Goal: Transaction & Acquisition: Purchase product/service

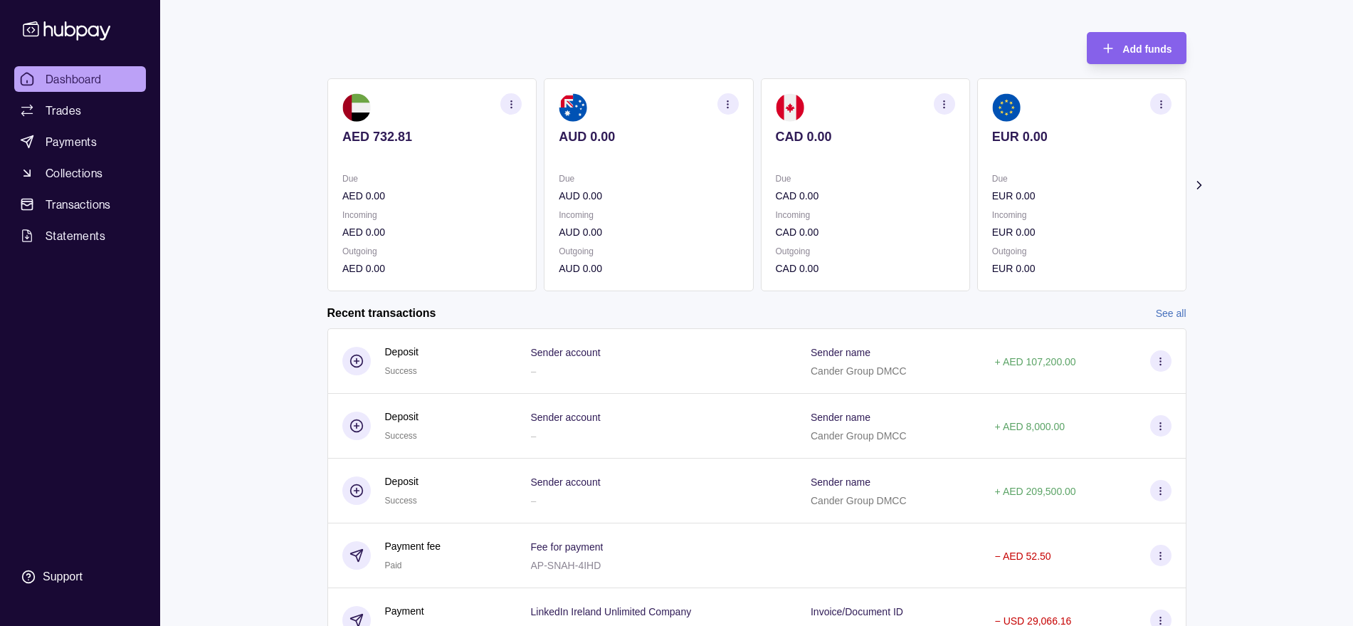
scroll to position [89, 0]
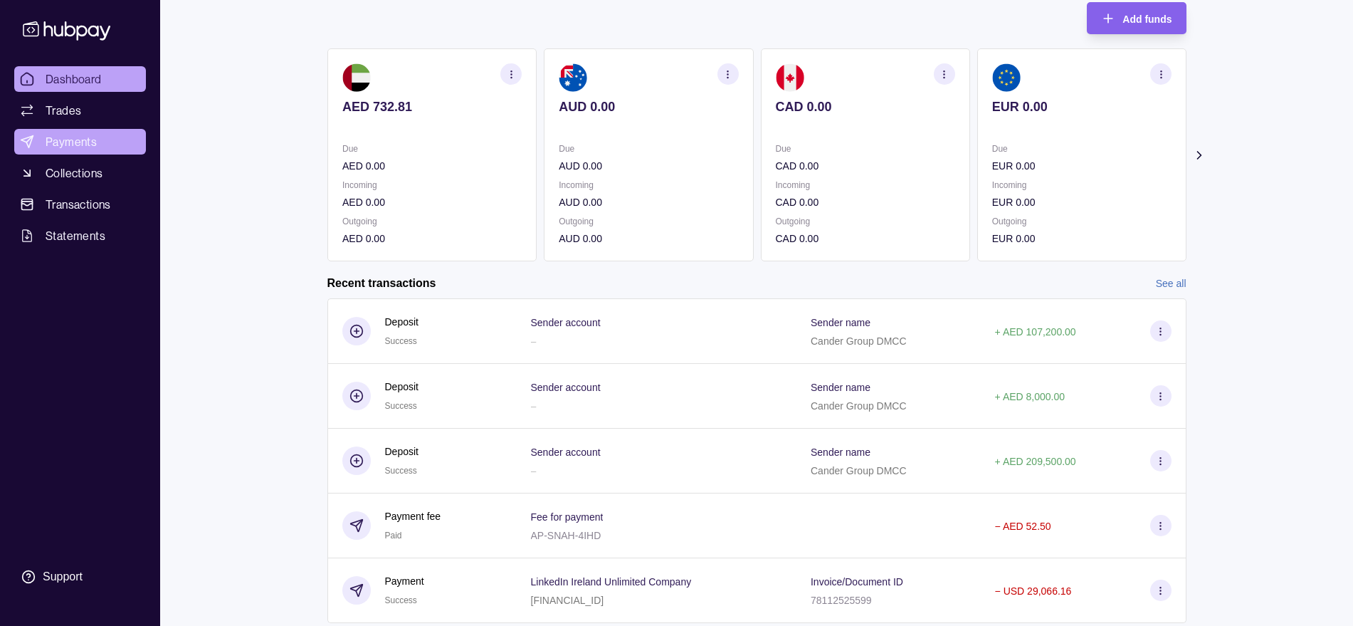
click at [86, 154] on link "Payments" at bounding box center [80, 142] width 132 height 26
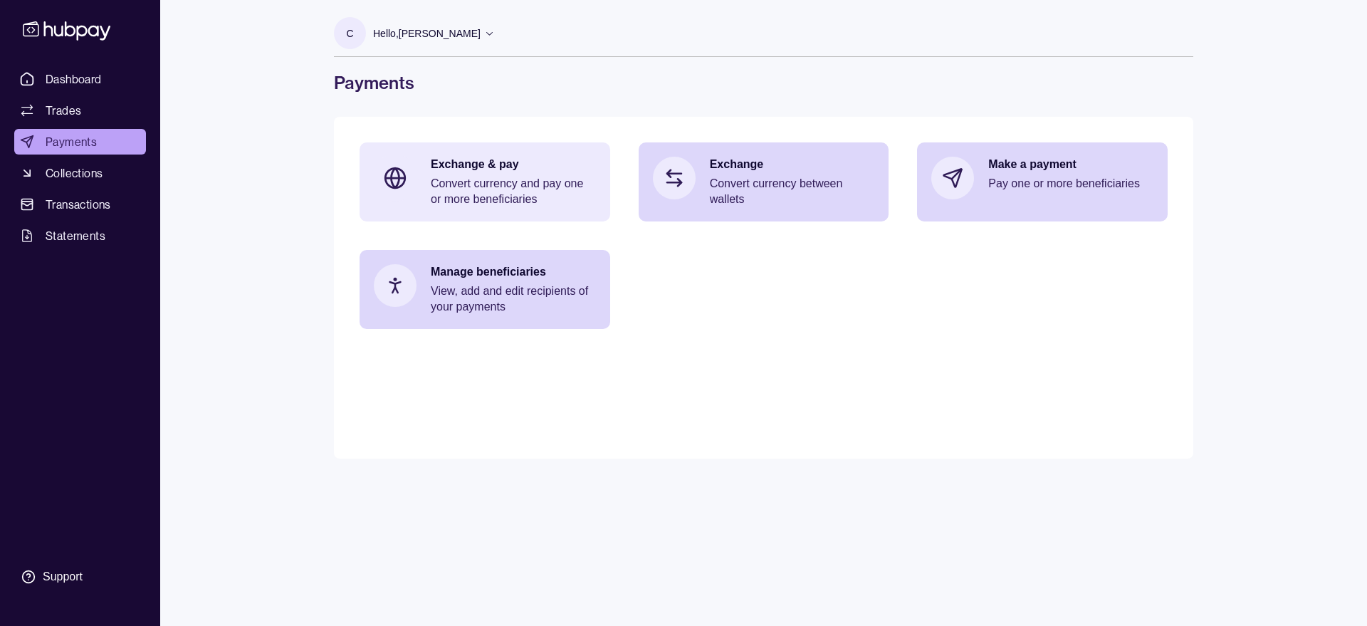
click at [477, 186] on p "Convert currency and pay one or more beneficiaries" at bounding box center [513, 191] width 165 height 31
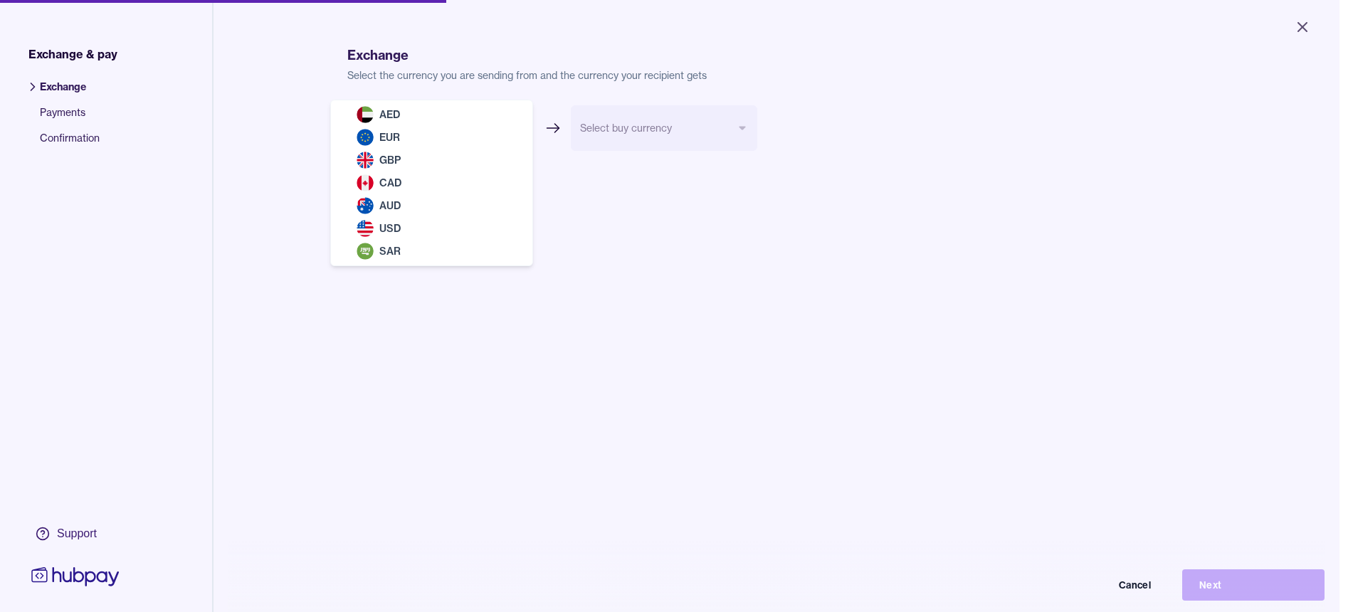
click at [477, 117] on body "Close Exchange & pay Exchange Payments Confirmation Support Exchange Select the…" at bounding box center [669, 306] width 1339 height 612
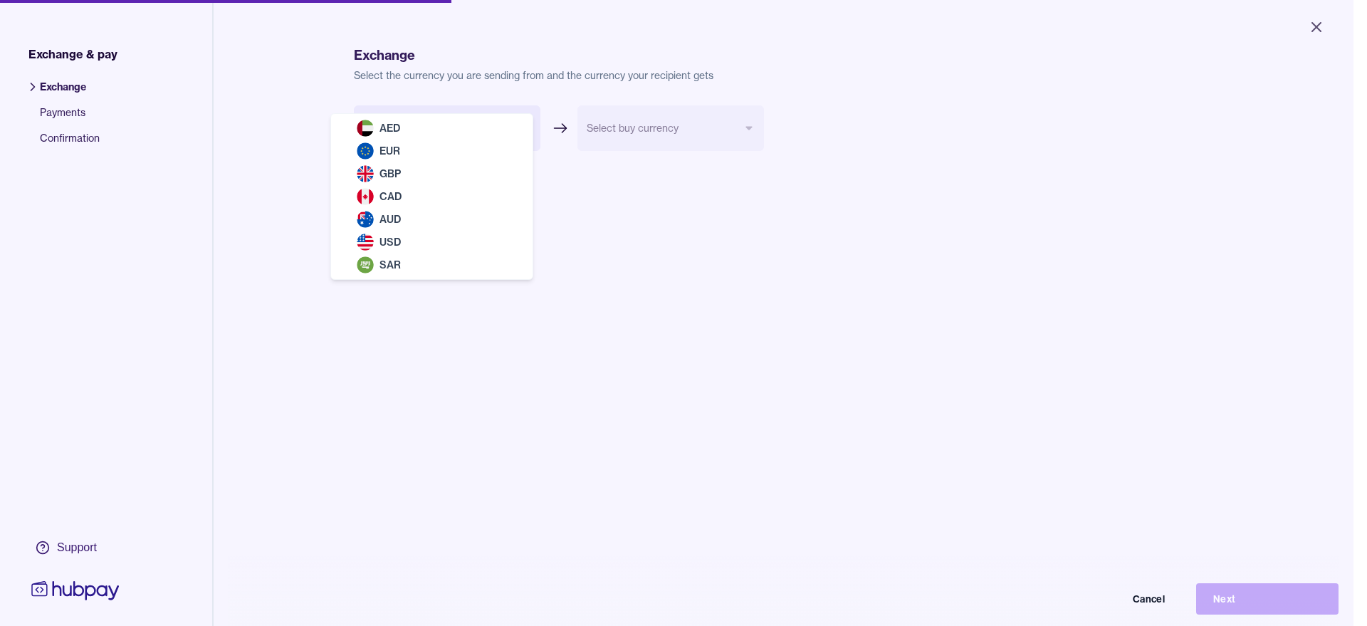
select select "***"
drag, startPoint x: 420, startPoint y: 131, endPoint x: 531, endPoint y: 125, distance: 111.2
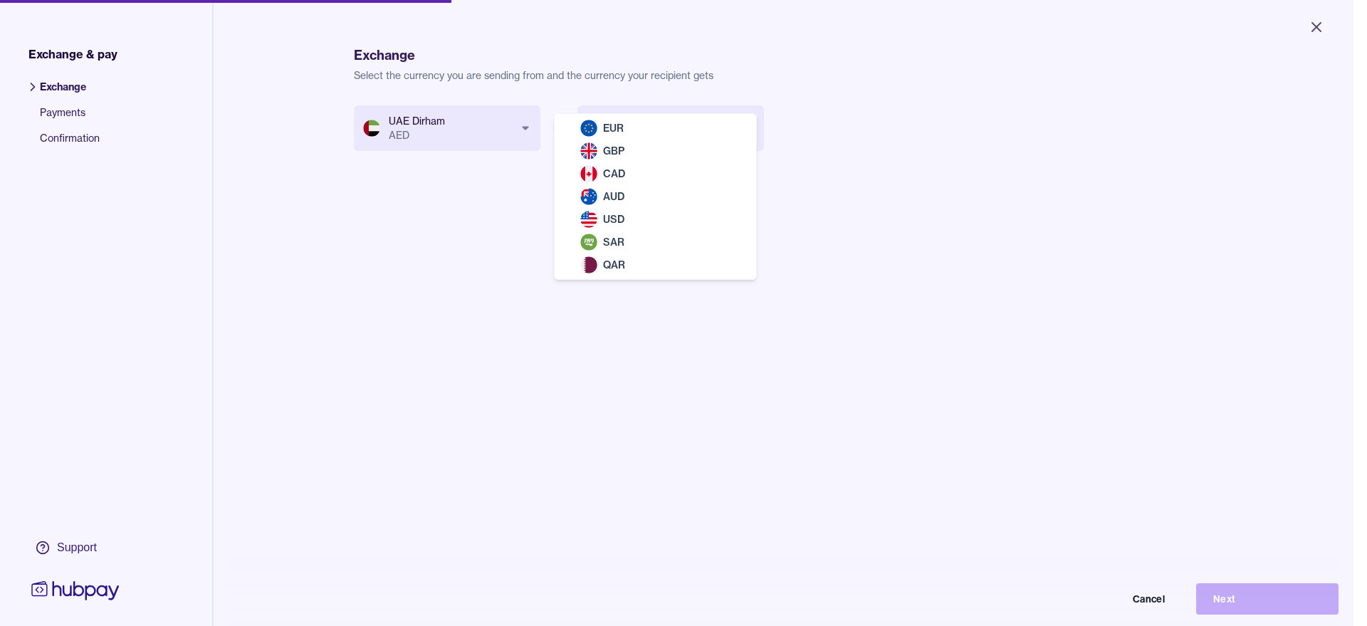
click at [678, 131] on body "Close Exchange & pay Exchange Payments Confirmation Support Exchange Select the…" at bounding box center [676, 313] width 1353 height 626
select select "***"
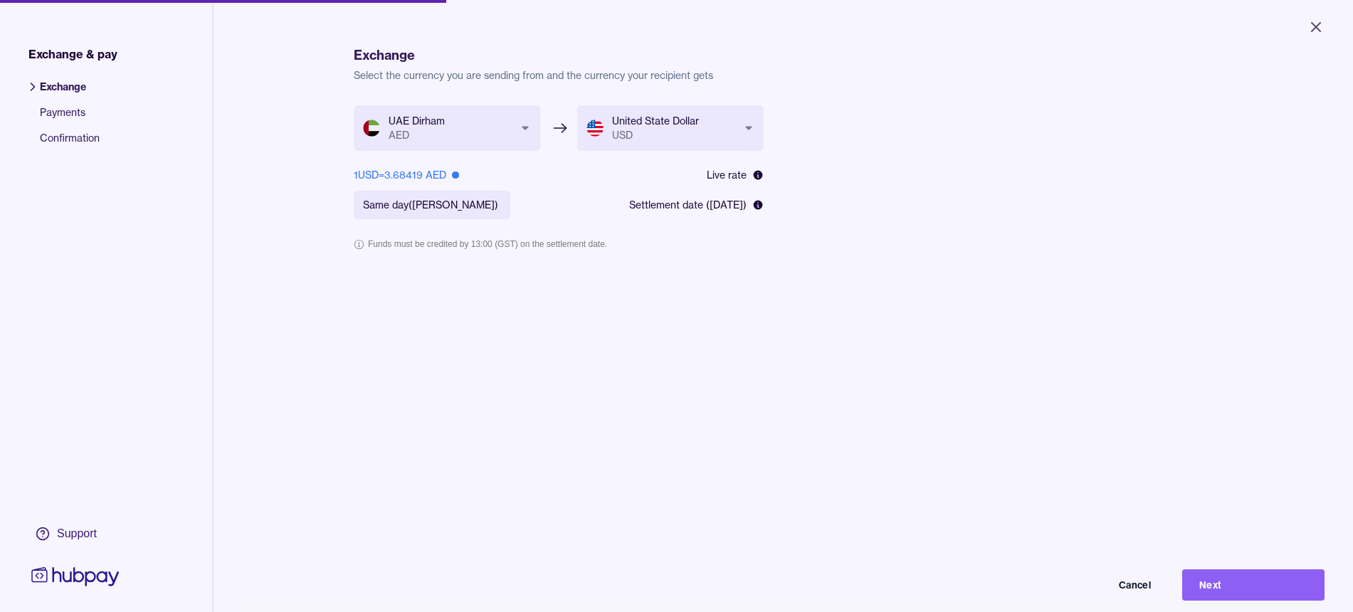
drag, startPoint x: 757, startPoint y: 393, endPoint x: 905, endPoint y: 326, distance: 162.5
click at [757, 393] on div "**********" at bounding box center [783, 411] width 859 height 612
click at [1092, 500] on button "Next" at bounding box center [1253, 584] width 142 height 31
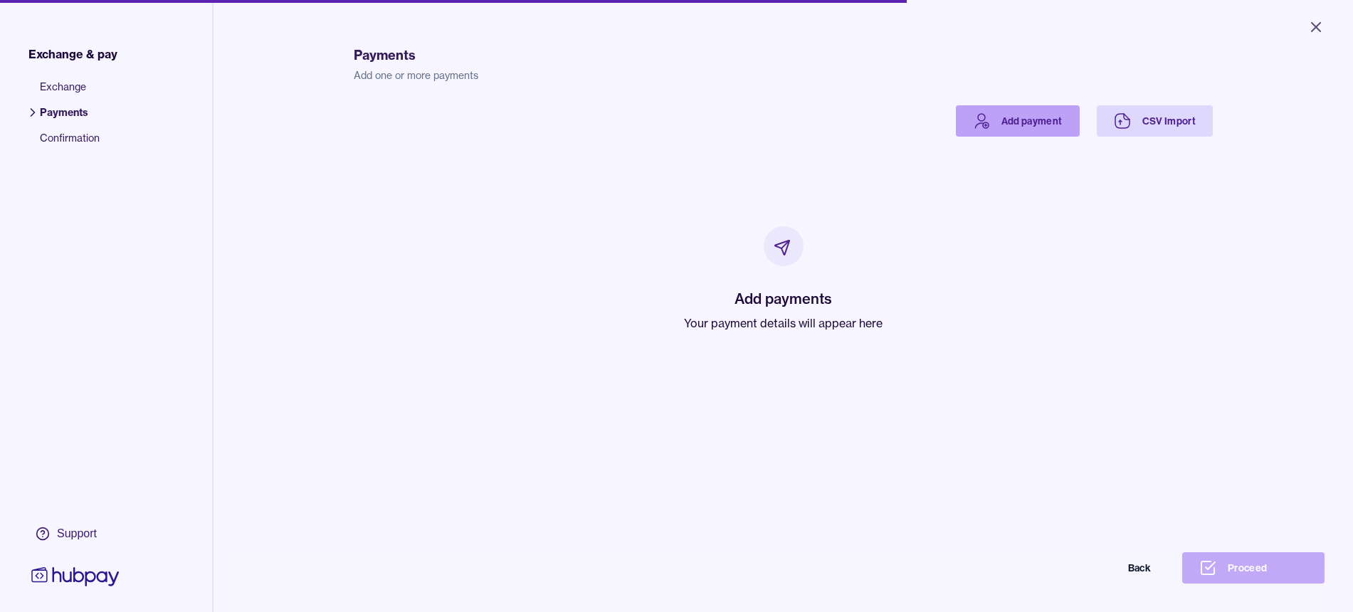
click at [1016, 125] on link "Add payment" at bounding box center [1018, 120] width 124 height 31
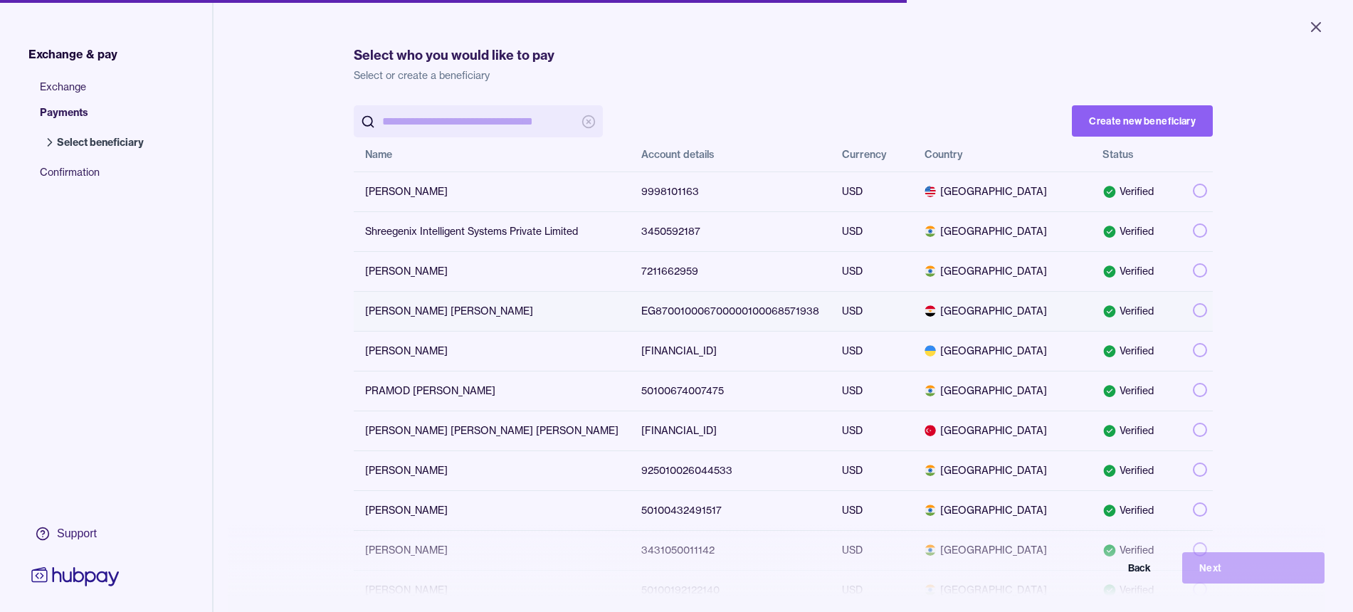
click at [1092, 312] on button "button" at bounding box center [1200, 310] width 14 height 14
click at [1092, 500] on button "Next" at bounding box center [1253, 567] width 142 height 31
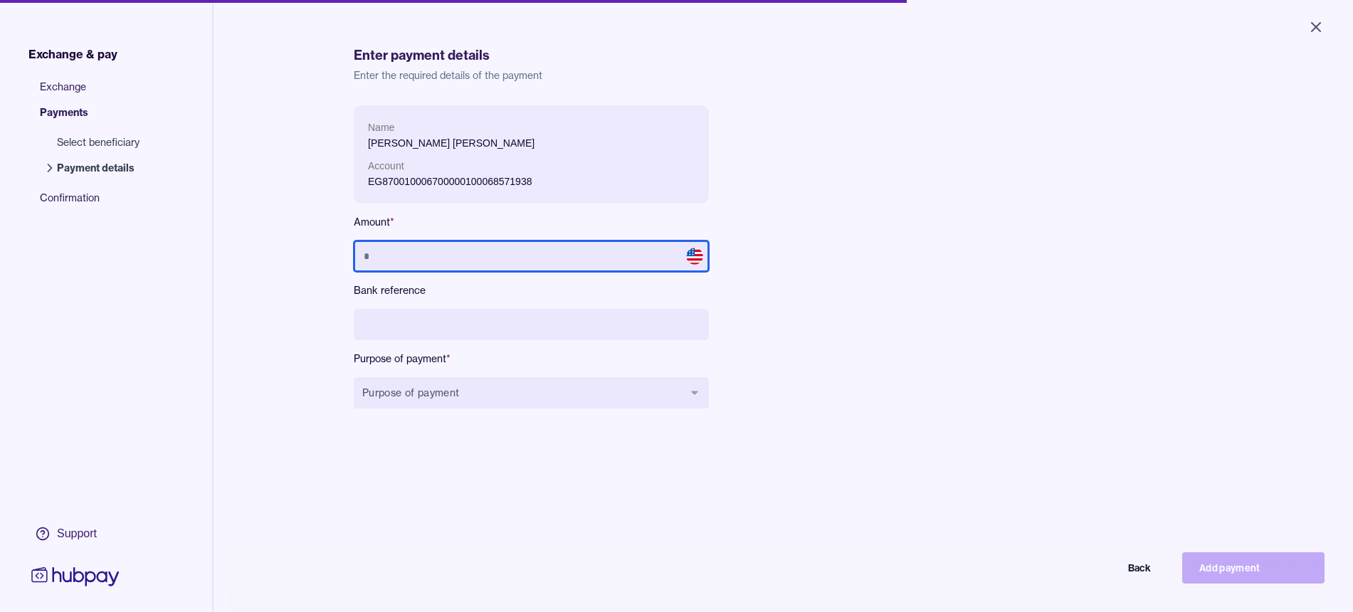
click at [437, 257] on input "text" at bounding box center [531, 256] width 355 height 31
paste input "******"
type input "******"
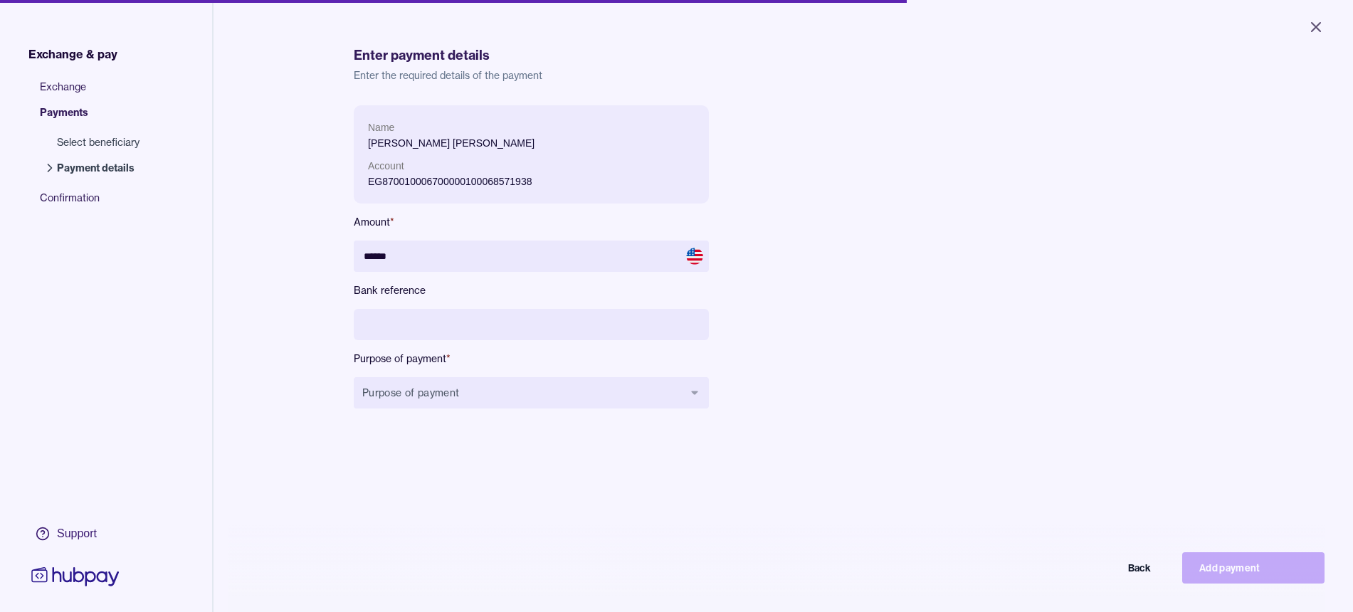
click at [425, 330] on input at bounding box center [531, 324] width 355 height 31
type input "**********"
click at [427, 399] on button "Purpose of payment" at bounding box center [531, 392] width 355 height 31
type input "****"
click at [460, 456] on span "Advisory/Consult Fee" at bounding box center [515, 461] width 249 height 14
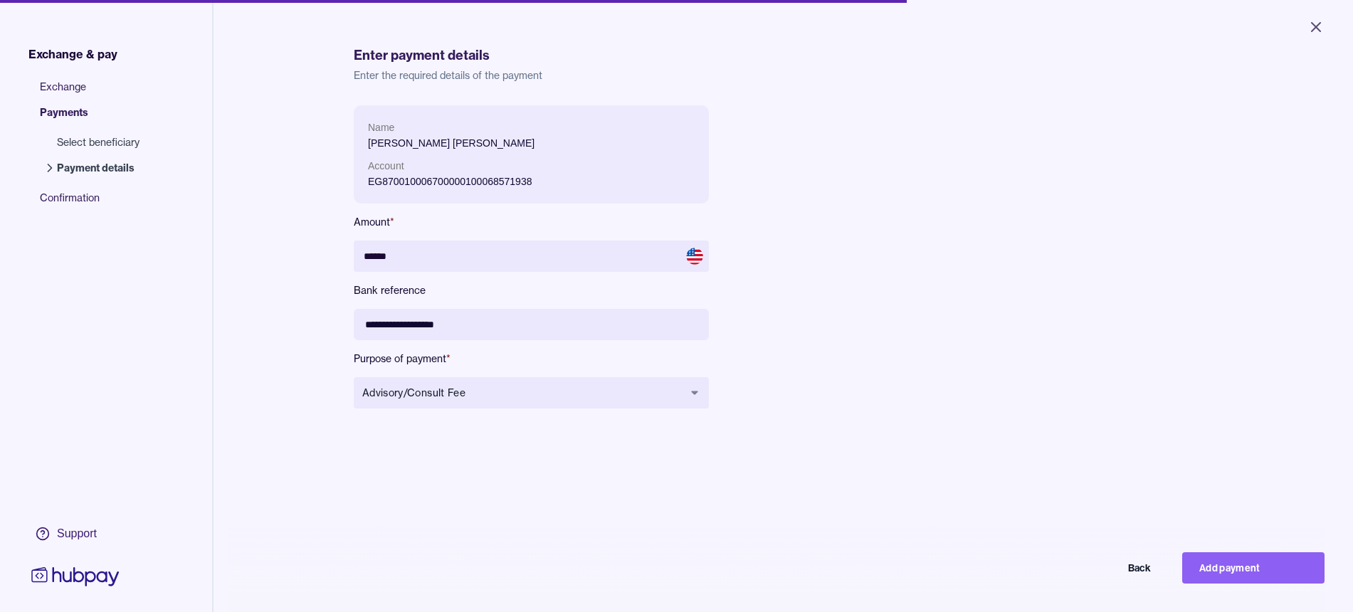
click at [1092, 500] on button "Add payment" at bounding box center [1253, 567] width 142 height 31
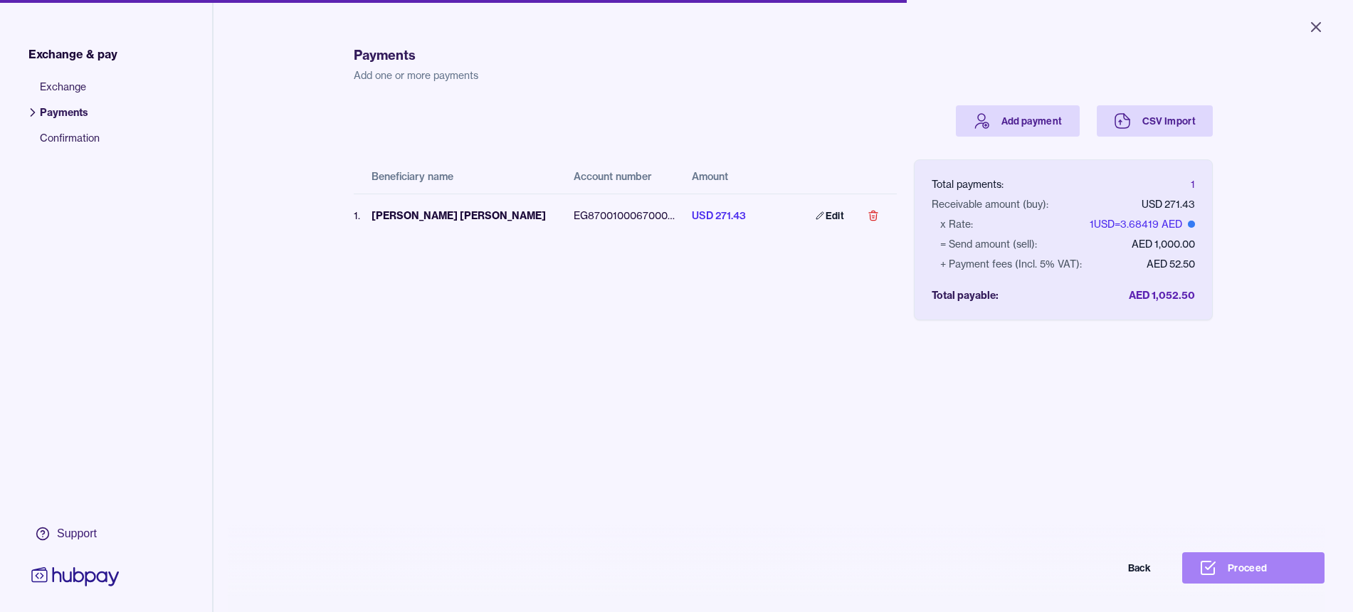
click at [1092, 500] on button "Proceed" at bounding box center [1253, 567] width 142 height 31
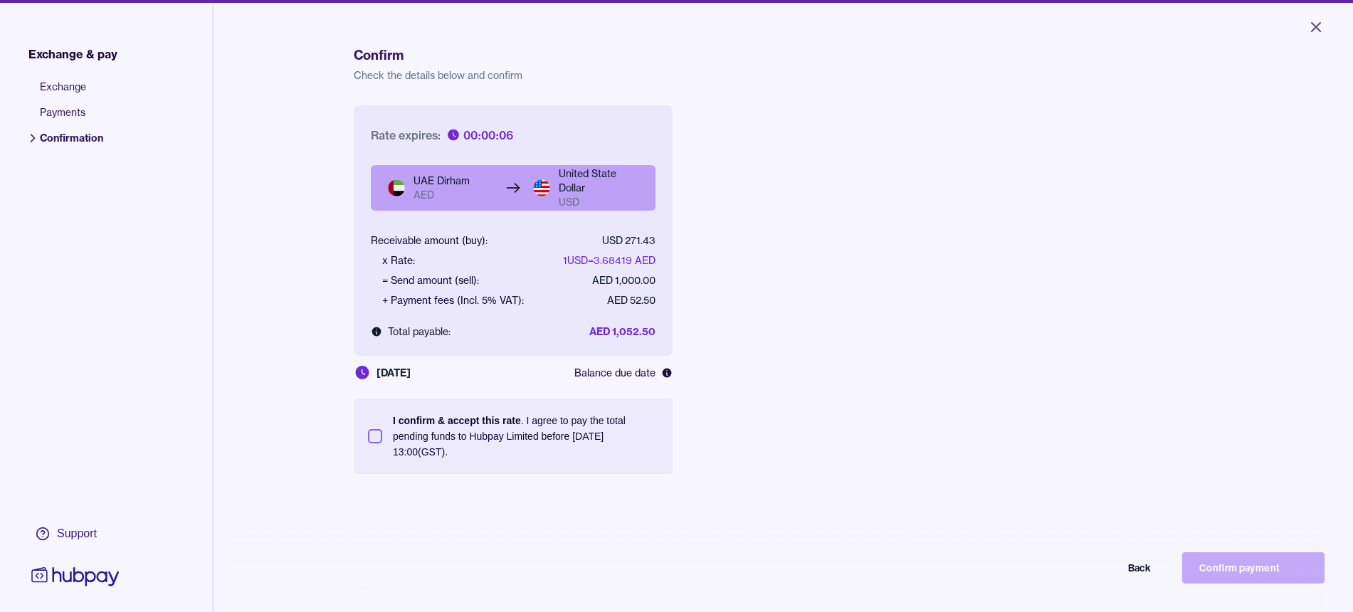
click at [368, 436] on button "I confirm & accept this rate . I agree to pay the total pending funds to Hubpay…" at bounding box center [375, 436] width 14 height 14
click at [1092, 500] on button "Confirm payment" at bounding box center [1253, 567] width 142 height 31
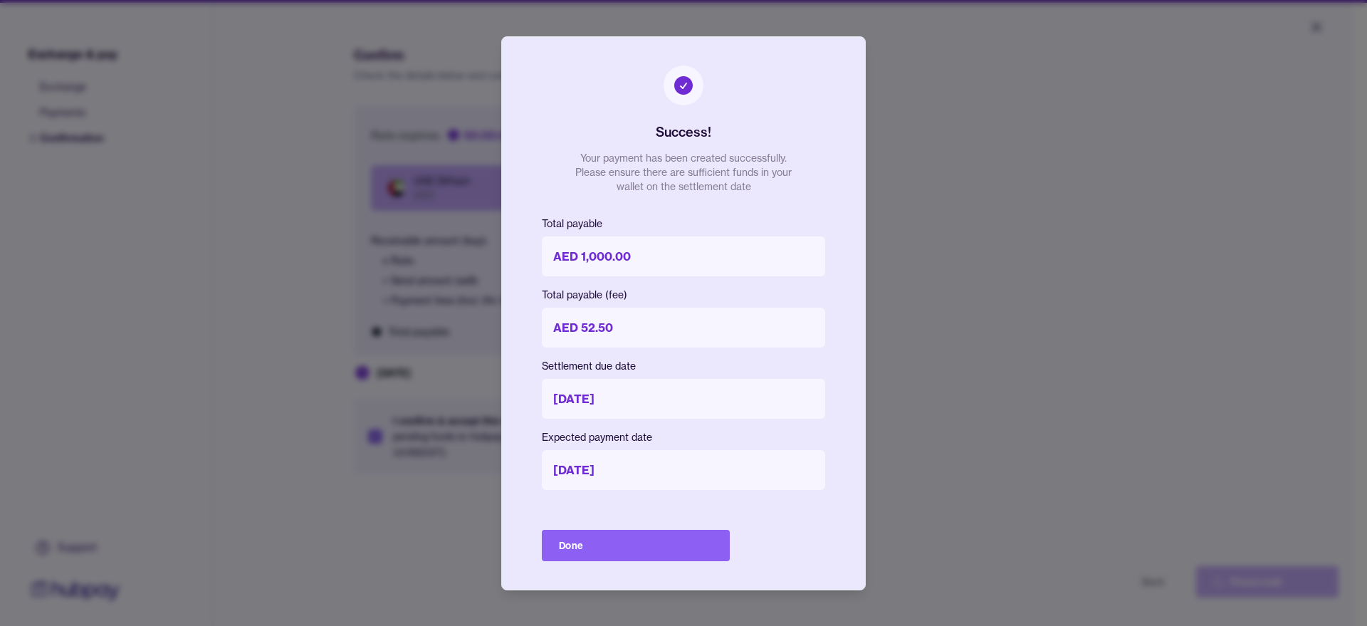
click at [616, 500] on button "Done" at bounding box center [636, 545] width 188 height 31
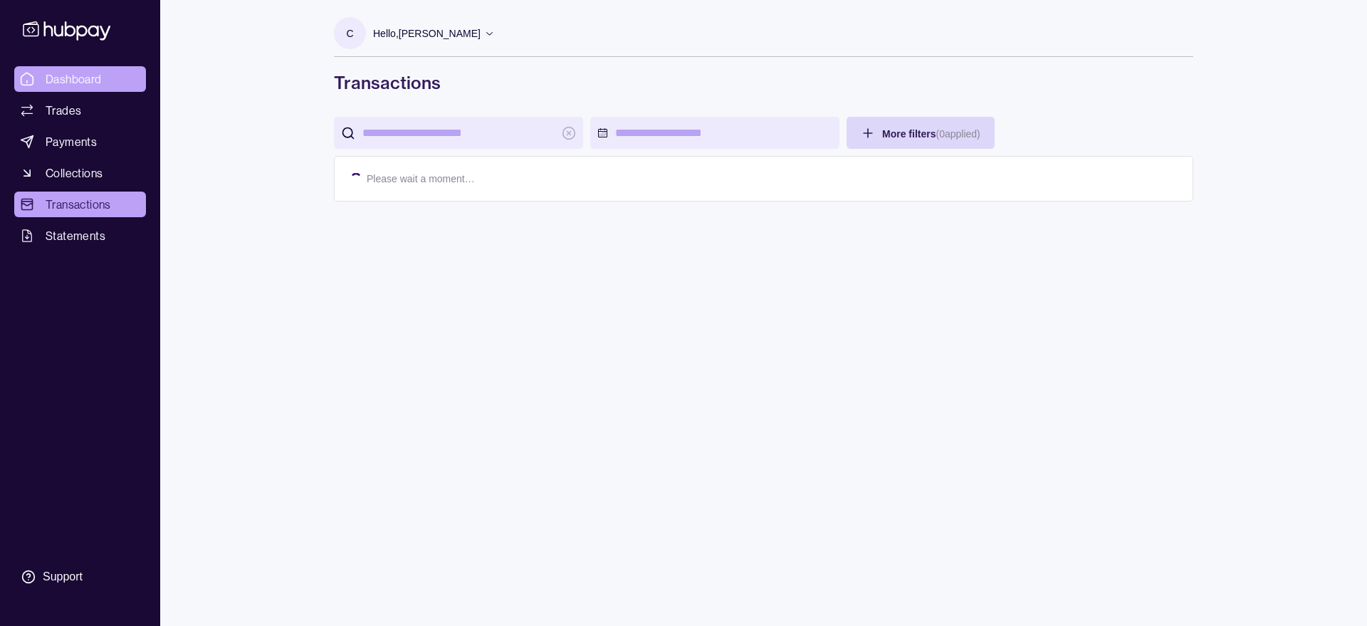
click at [86, 80] on span "Dashboard" at bounding box center [74, 78] width 56 height 17
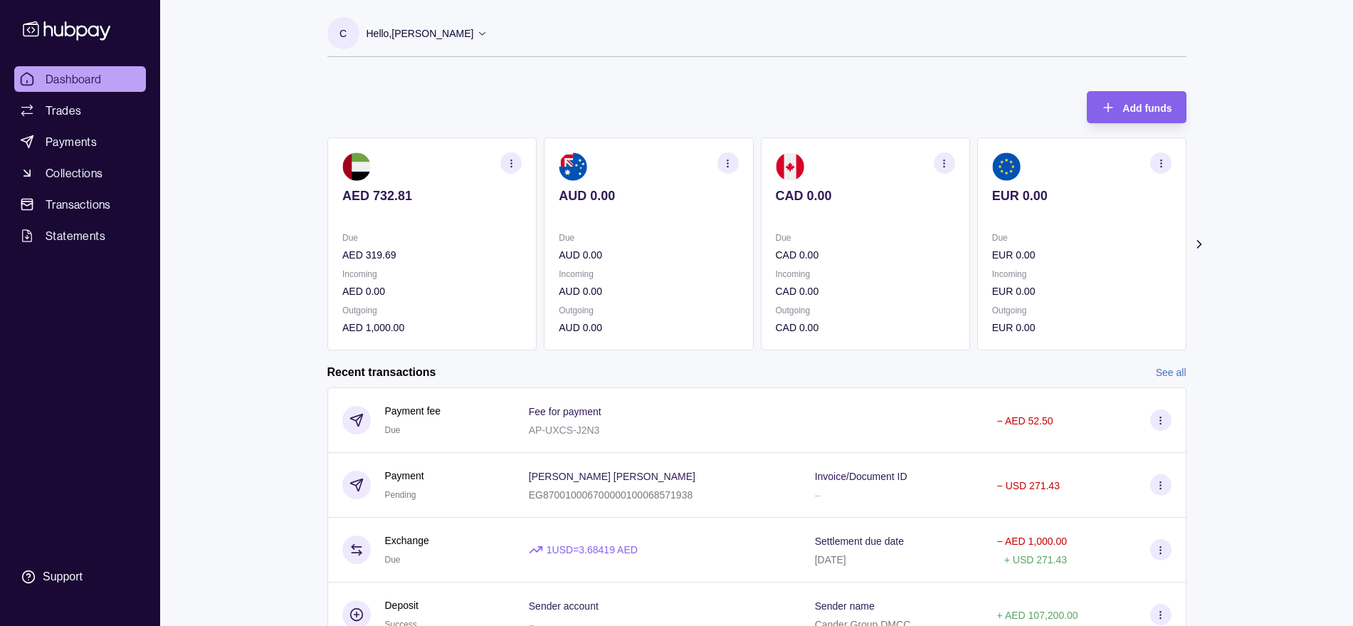
click at [390, 253] on p "AED 319.69" at bounding box center [431, 255] width 179 height 16
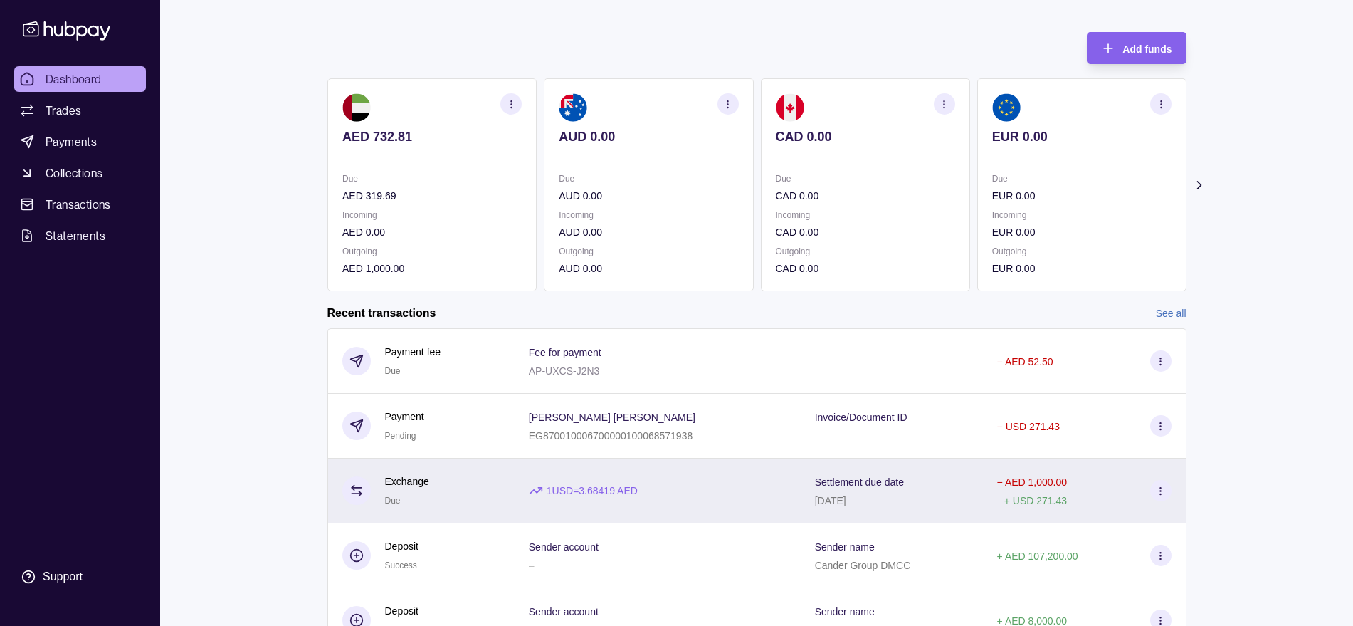
scroll to position [132, 0]
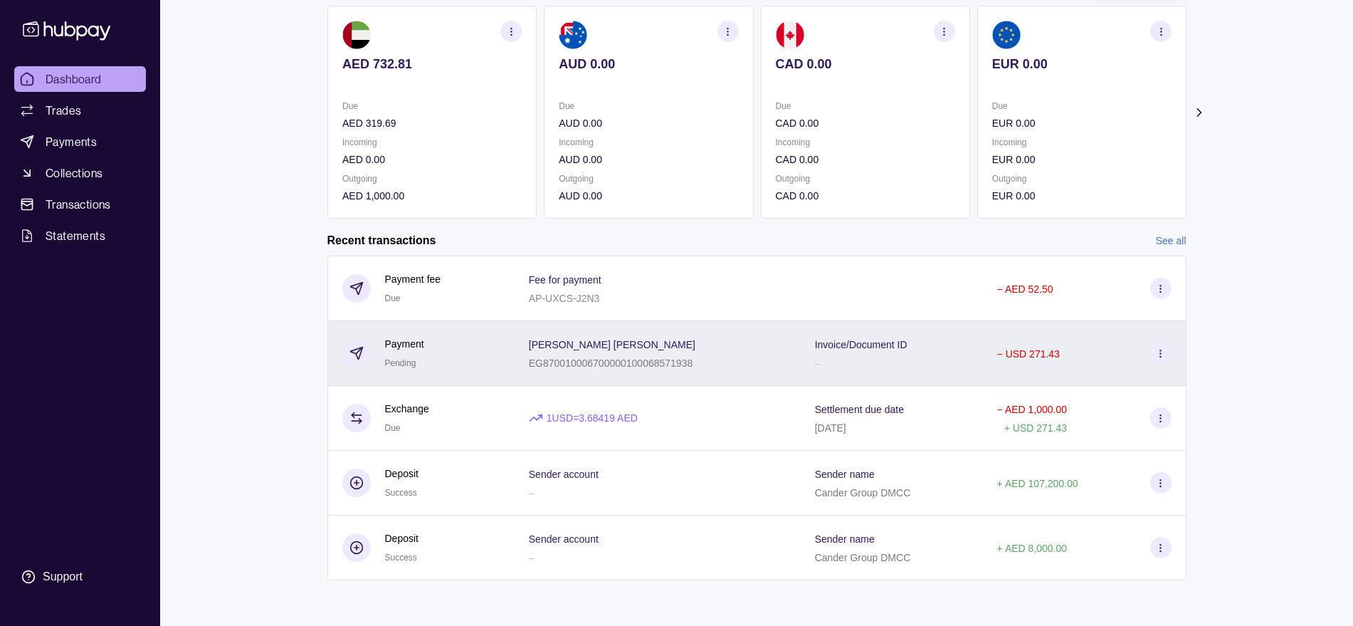
click at [658, 351] on span "[PERSON_NAME] [PERSON_NAME]" at bounding box center [612, 343] width 167 height 17
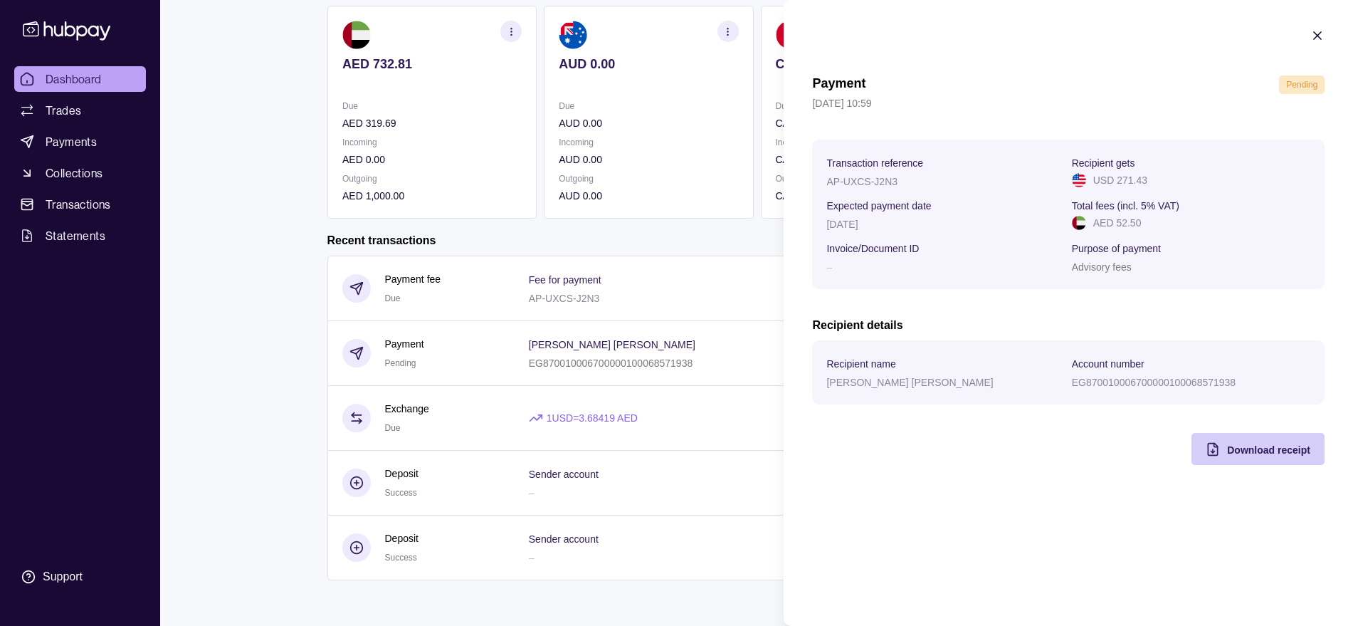
click at [1092, 456] on div "Download receipt" at bounding box center [1268, 449] width 83 height 17
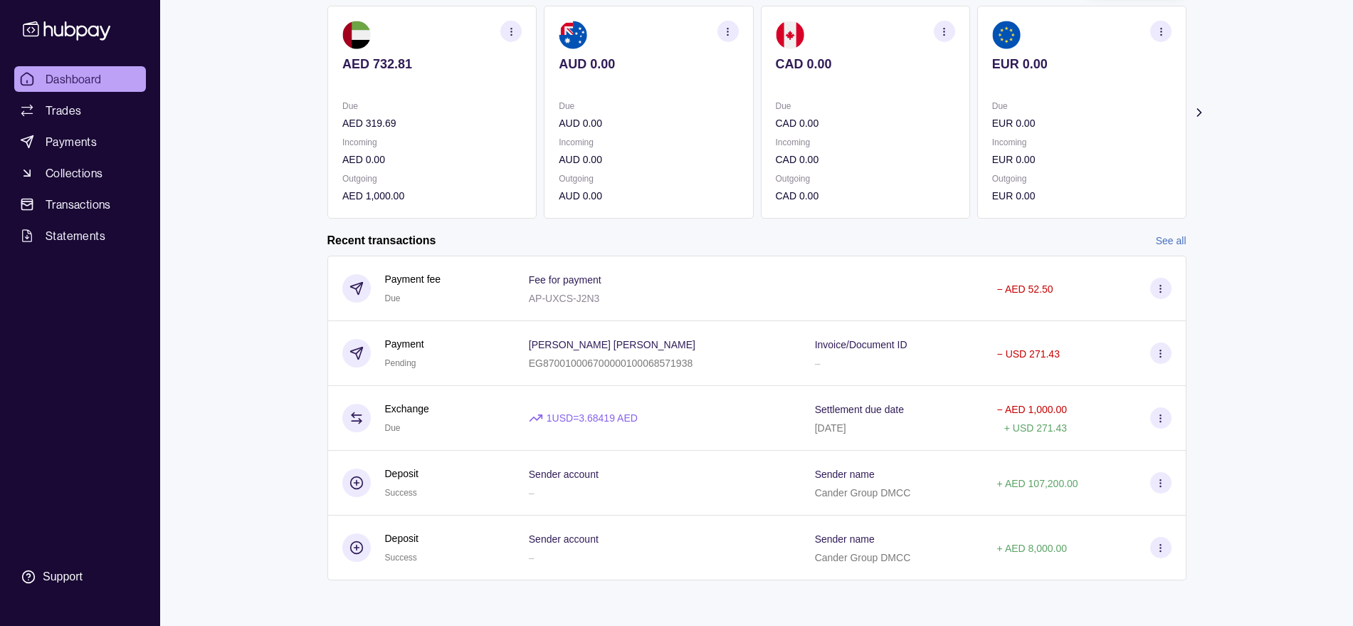
drag, startPoint x: 346, startPoint y: 275, endPoint x: 189, endPoint y: 187, distance: 180.4
click at [344, 275] on html "Dashboard Trades Payments Collections Transactions Statements Support C Hello, …" at bounding box center [676, 246] width 1353 height 757
click at [105, 66] on div "Dashboard Trades Payments Collections Transactions Statements Support" at bounding box center [80, 313] width 160 height 626
click at [102, 77] on link "Dashboard" at bounding box center [80, 79] width 132 height 26
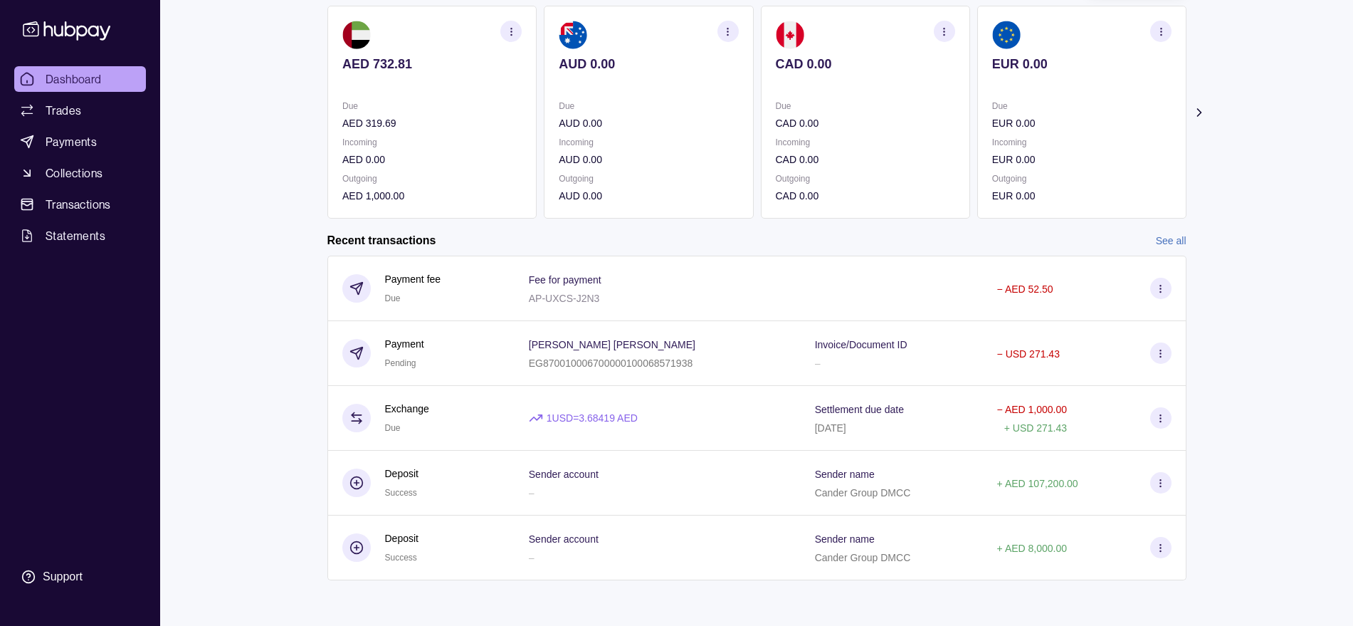
scroll to position [0, 0]
